Goal: Check status: Check status

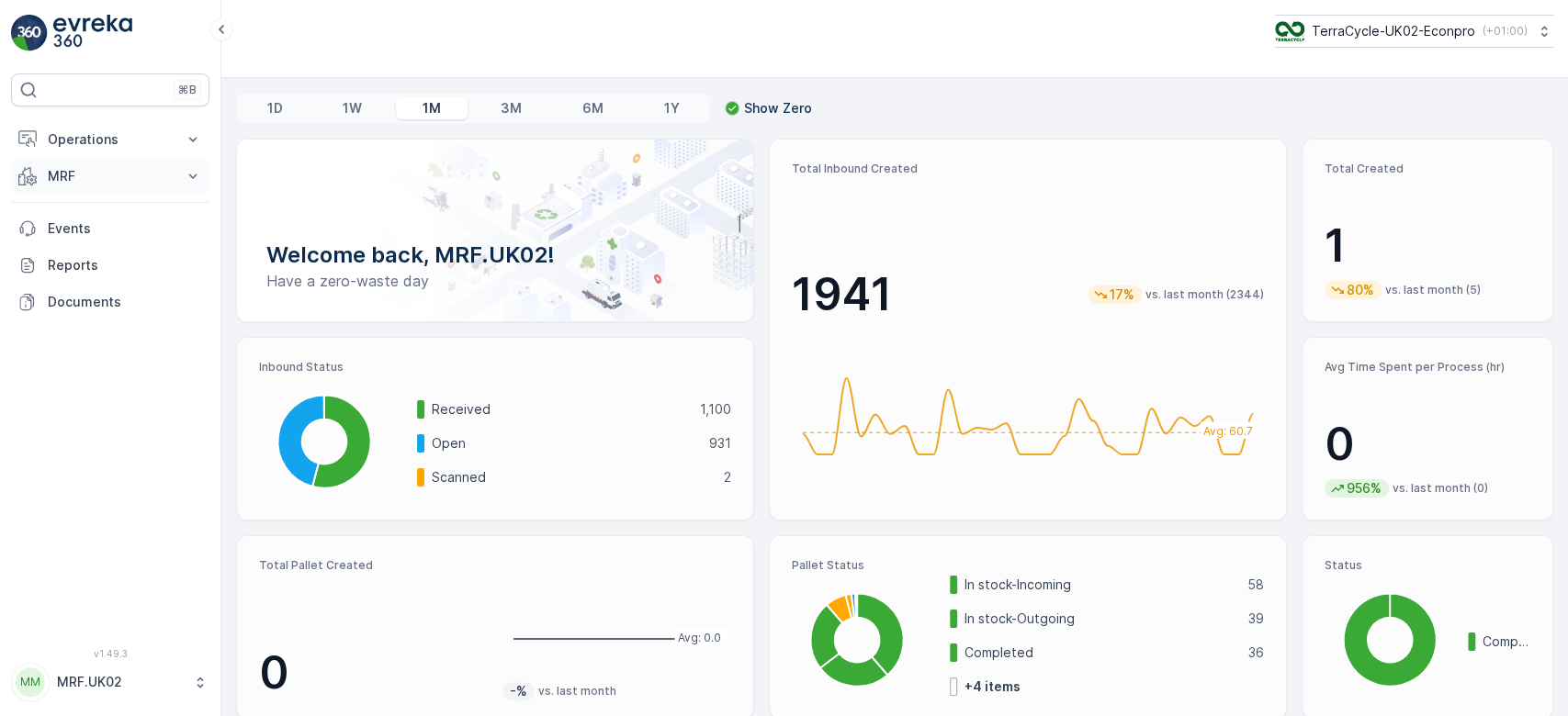
click at [87, 171] on p "MRF" at bounding box center [110, 176] width 125 height 19
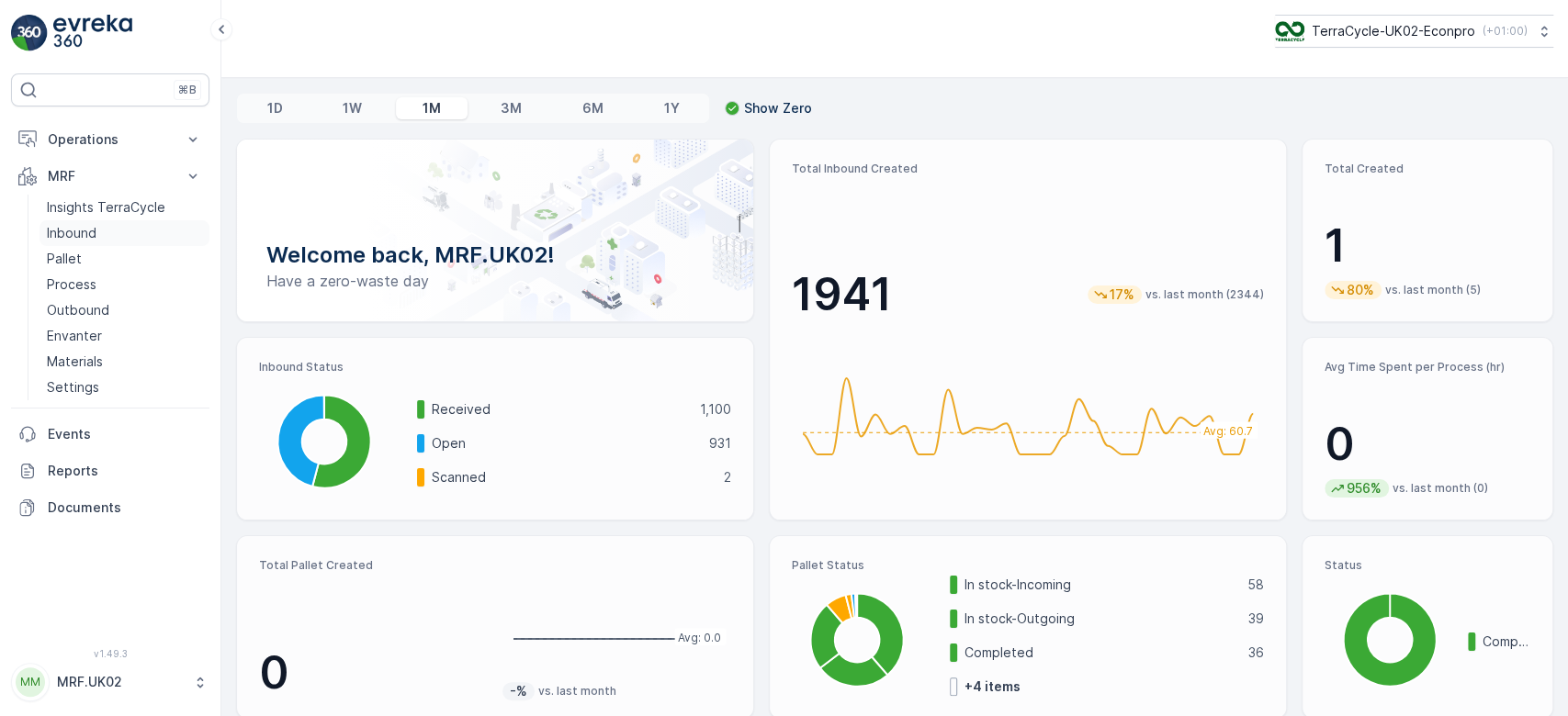
click at [100, 229] on link "Inbound" at bounding box center [125, 233] width 170 height 25
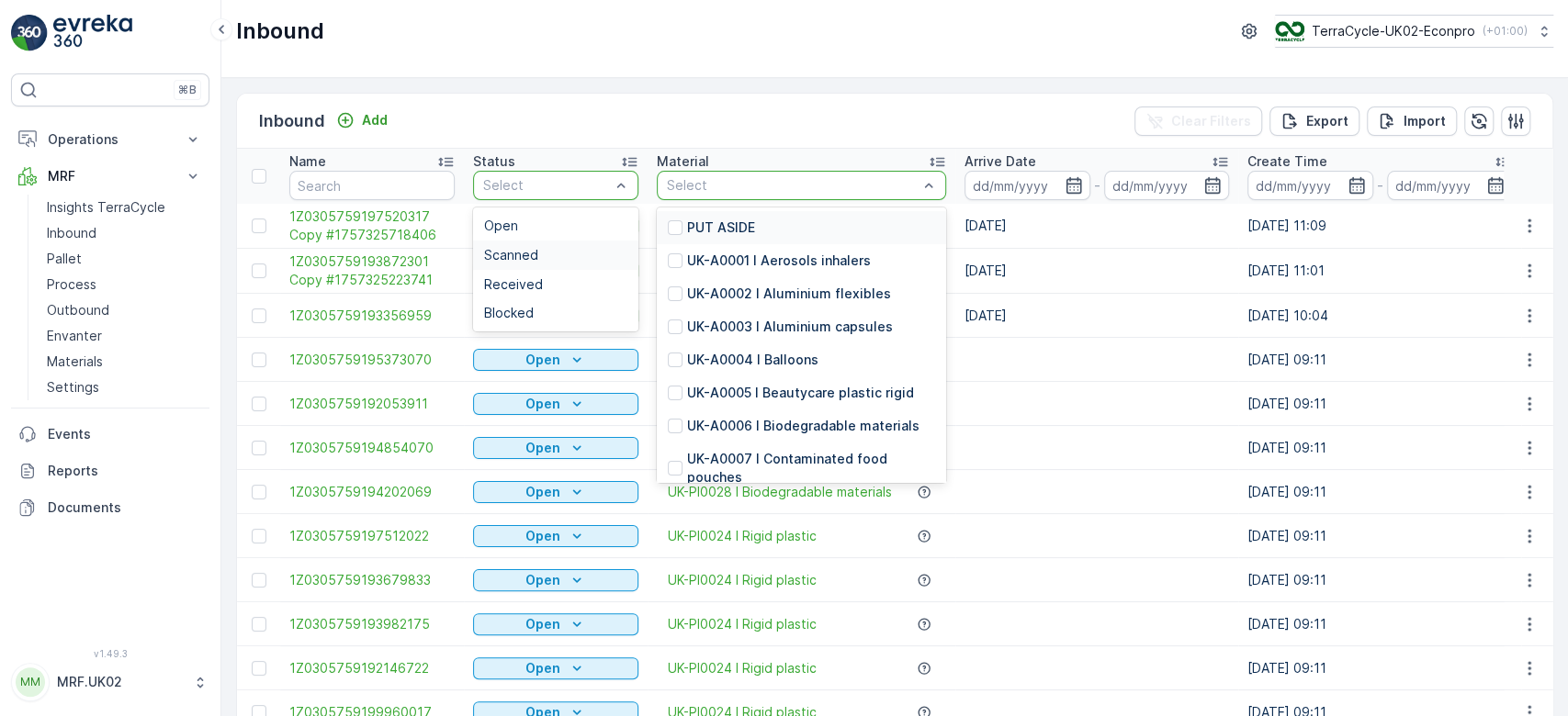
click at [556, 248] on div "Scanned" at bounding box center [555, 255] width 143 height 15
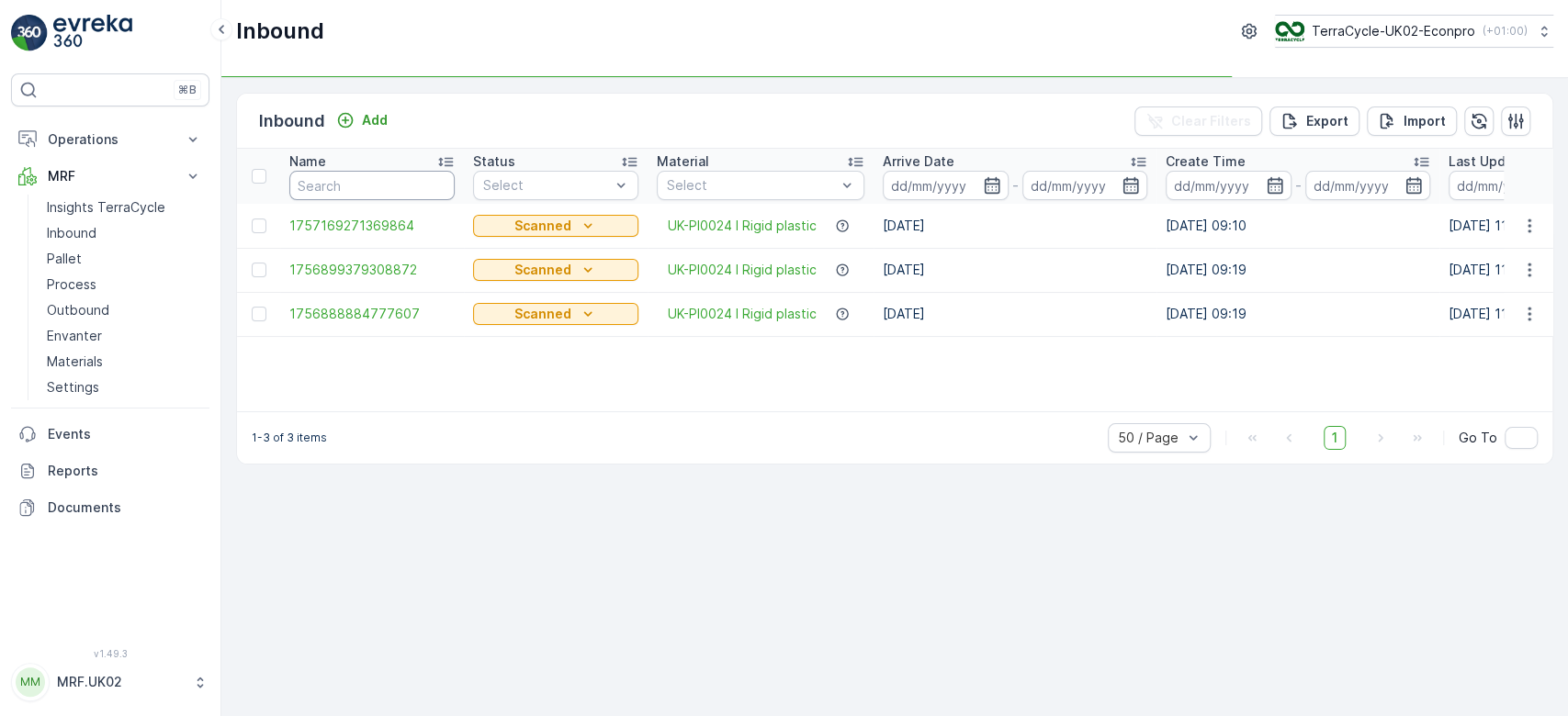
click at [342, 181] on input "text" at bounding box center [372, 185] width 166 height 29
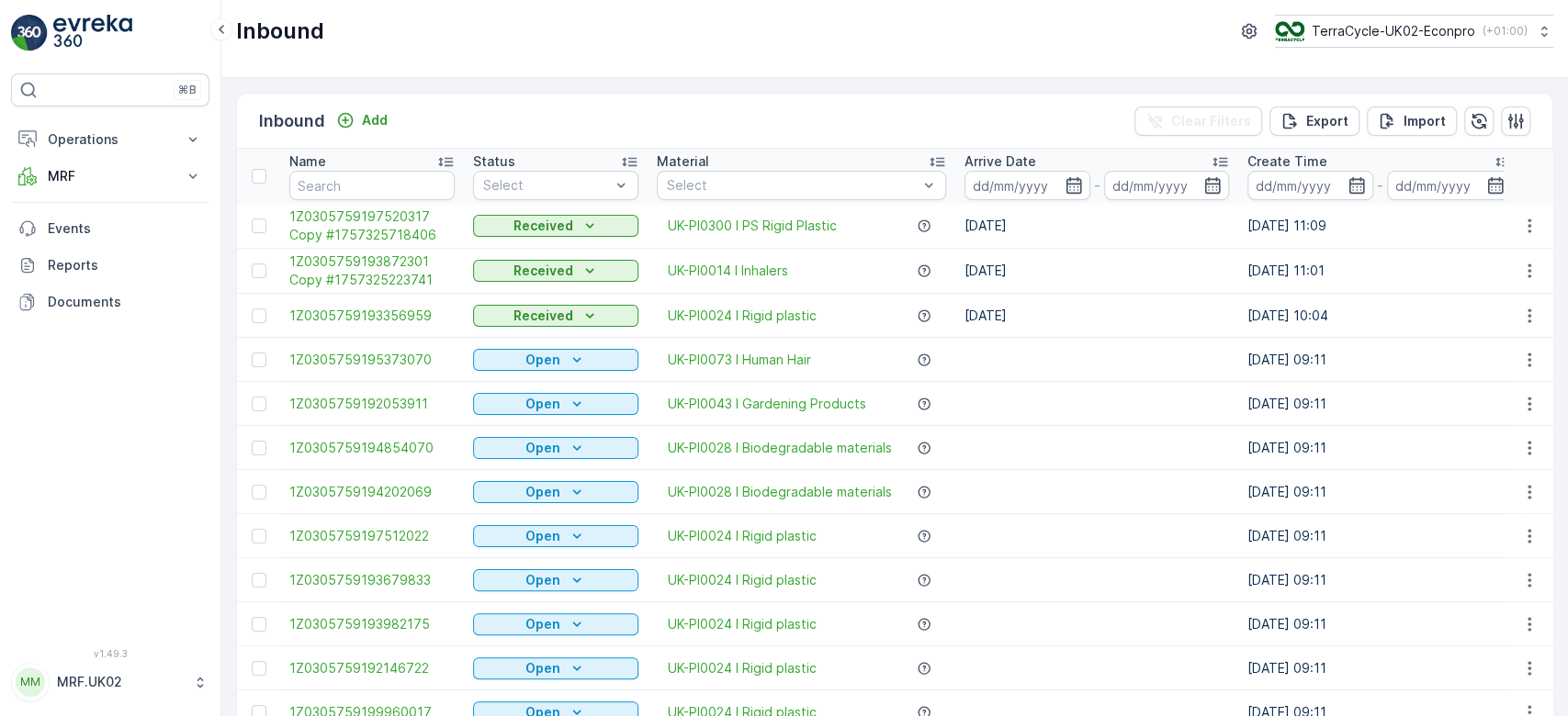
click at [516, 255] on td "Received" at bounding box center [555, 271] width 184 height 45
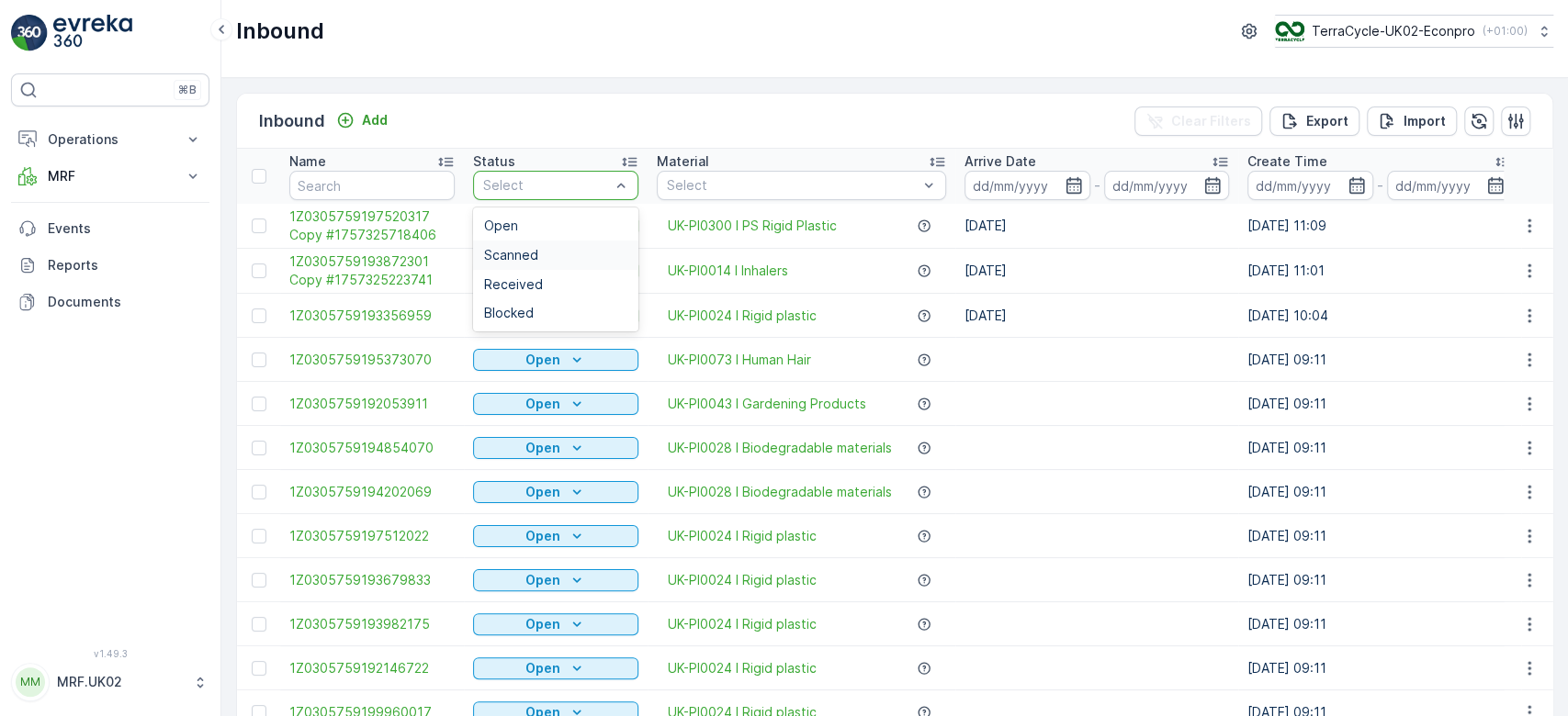
click at [511, 248] on span "Scanned" at bounding box center [512, 255] width 55 height 15
